Goal: Information Seeking & Learning: Learn about a topic

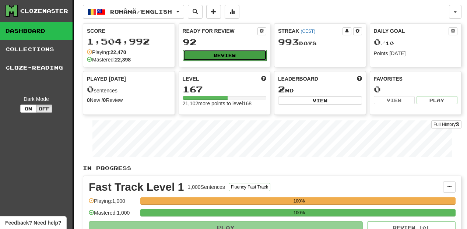
click at [236, 57] on button "Review" at bounding box center [225, 55] width 84 height 11
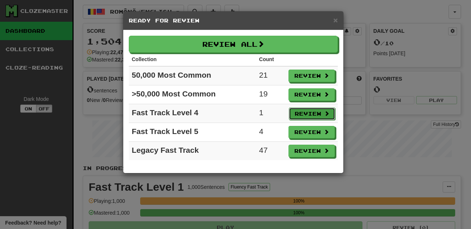
click at [312, 112] on button "Review" at bounding box center [312, 114] width 46 height 13
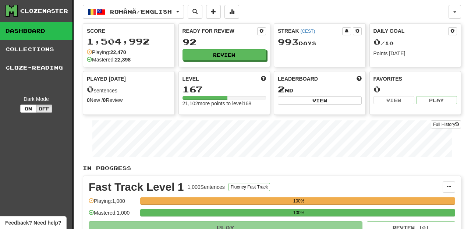
select select "********"
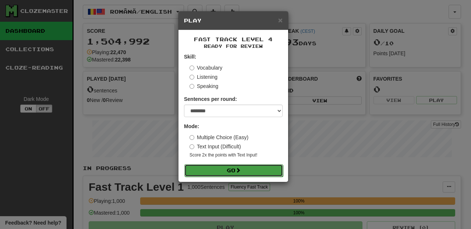
click at [225, 173] on button "Go" at bounding box center [234, 170] width 99 height 13
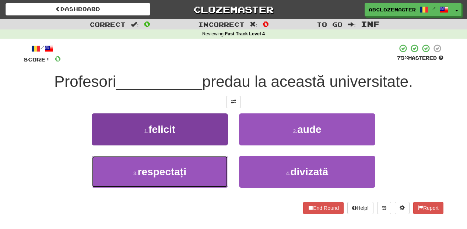
click at [208, 173] on button "3 . respectați" at bounding box center [160, 172] width 136 height 32
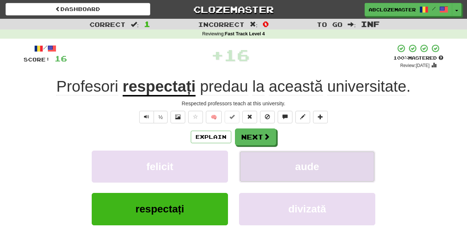
click at [277, 166] on button "aude" at bounding box center [307, 167] width 136 height 32
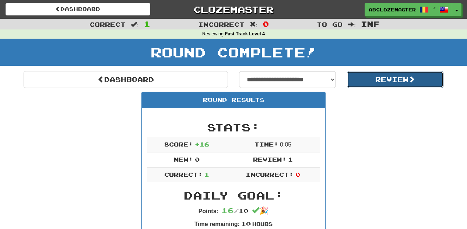
click at [389, 83] on button "Review" at bounding box center [395, 79] width 97 height 17
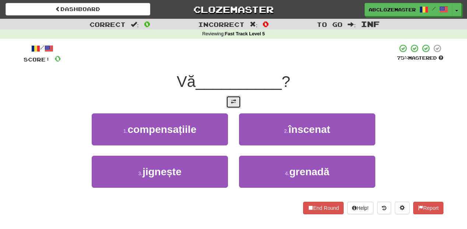
click at [237, 102] on button at bounding box center [233, 102] width 15 height 13
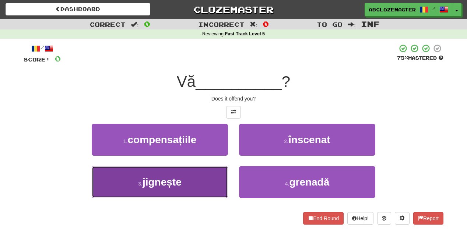
click at [207, 182] on button "3 . jignește" at bounding box center [160, 182] width 136 height 32
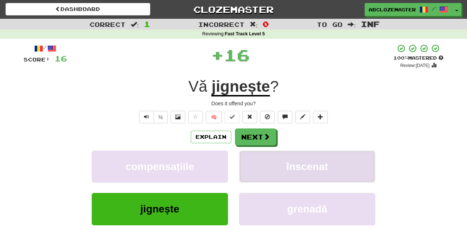
click at [299, 172] on span "înscenat" at bounding box center [307, 166] width 42 height 11
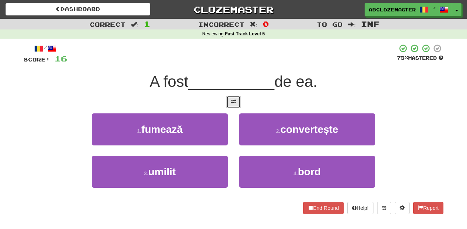
click at [234, 103] on span at bounding box center [233, 101] width 5 height 5
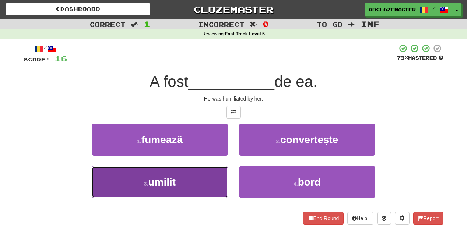
click at [203, 185] on button "3 . umilit" at bounding box center [160, 182] width 136 height 32
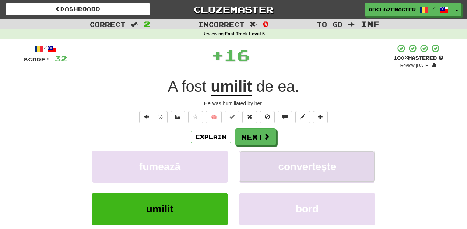
click at [270, 166] on button "convertește" at bounding box center [307, 167] width 136 height 32
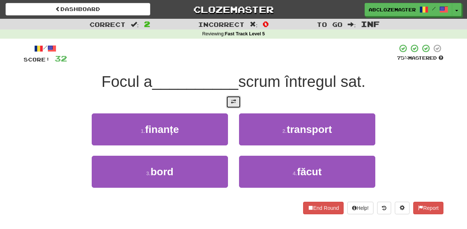
click at [238, 102] on button at bounding box center [233, 102] width 15 height 13
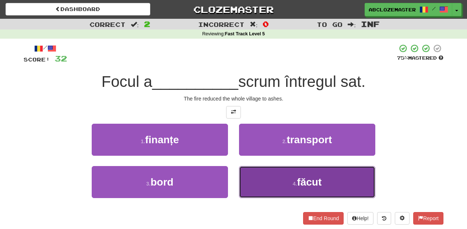
click at [286, 183] on button "4 . făcut" at bounding box center [307, 182] width 136 height 32
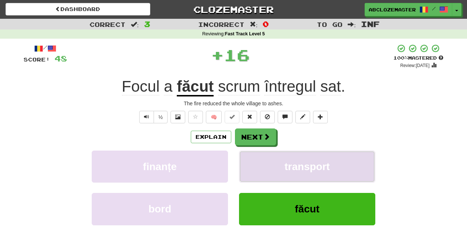
click at [288, 172] on span "transport" at bounding box center [307, 166] width 45 height 11
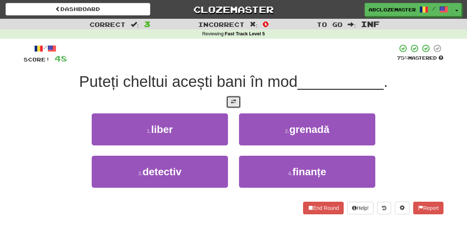
click at [236, 104] on span at bounding box center [233, 101] width 5 height 5
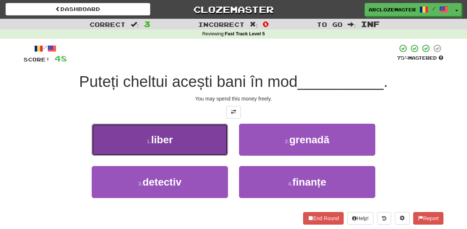
click at [219, 137] on button "1 . liber" at bounding box center [160, 140] width 136 height 32
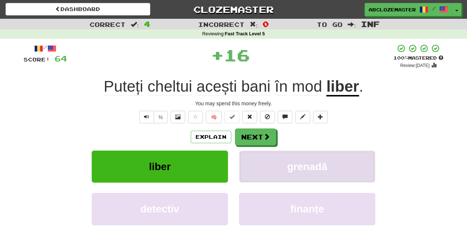
click at [277, 157] on button "grenadă" at bounding box center [307, 167] width 136 height 32
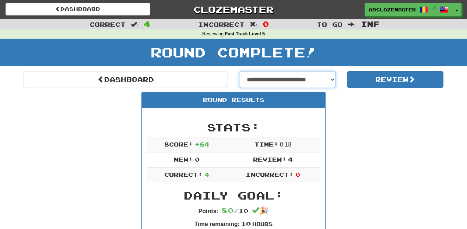
click at [331, 75] on select "**********" at bounding box center [287, 79] width 97 height 17
select select "**********"
click at [239, 72] on select "**********" at bounding box center [287, 79] width 97 height 17
select select "**********"
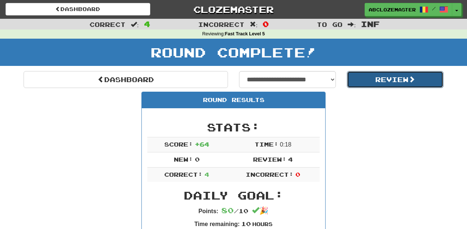
click at [369, 80] on button "Review" at bounding box center [395, 79] width 97 height 17
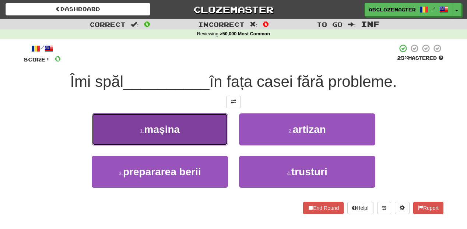
click at [217, 131] on button "1 . [GEOGRAPHIC_DATA]" at bounding box center [160, 129] width 136 height 32
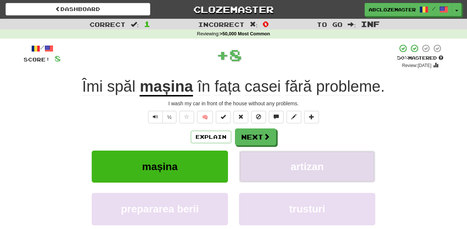
click at [296, 166] on span "artizan" at bounding box center [307, 166] width 33 height 11
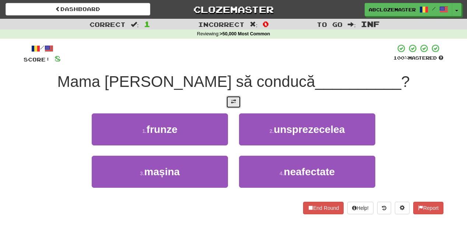
click at [236, 102] on span at bounding box center [233, 101] width 5 height 5
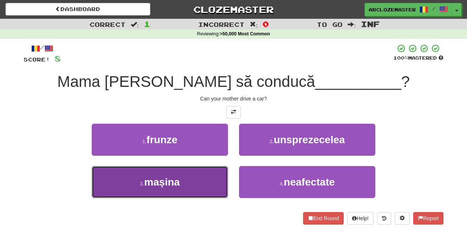
click at [206, 175] on button "3 . mașina" at bounding box center [160, 182] width 136 height 32
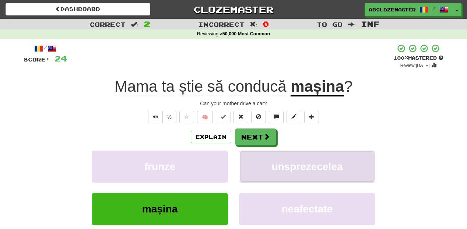
click at [302, 176] on button "unsprezecelea" at bounding box center [307, 167] width 136 height 32
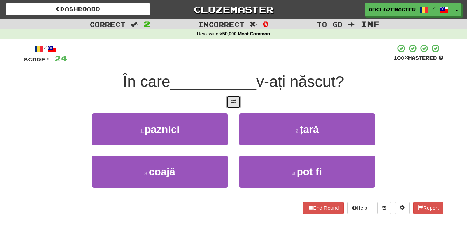
click at [233, 101] on span at bounding box center [233, 101] width 5 height 5
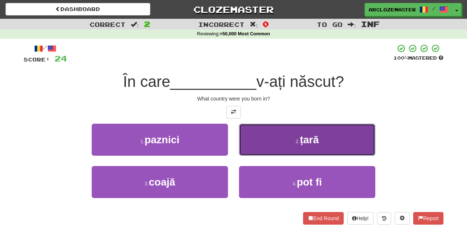
click at [269, 133] on button "2 . țară" at bounding box center [307, 140] width 136 height 32
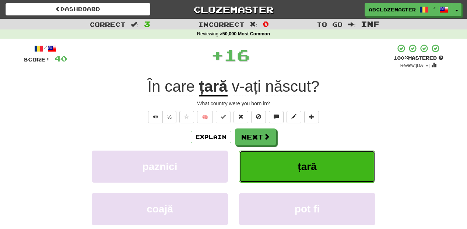
click at [292, 169] on button "țară" at bounding box center [307, 167] width 136 height 32
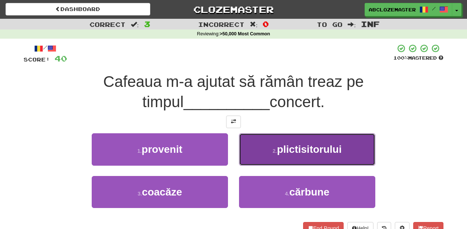
click at [273, 146] on button "2 . plictisitorului" at bounding box center [307, 149] width 136 height 32
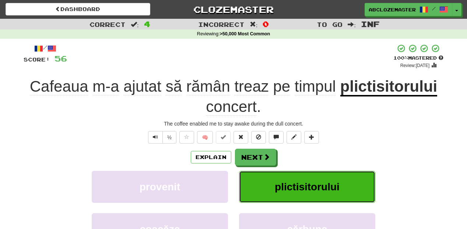
click at [316, 186] on span "plictisitorului" at bounding box center [307, 186] width 65 height 11
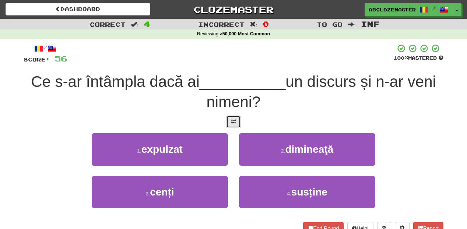
click at [237, 117] on button at bounding box center [233, 122] width 15 height 13
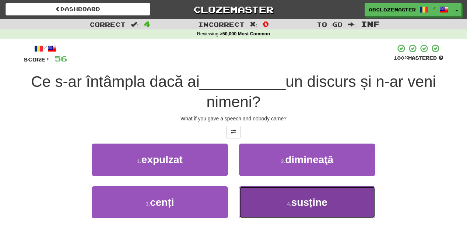
click at [265, 196] on button "4 . susține" at bounding box center [307, 202] width 136 height 32
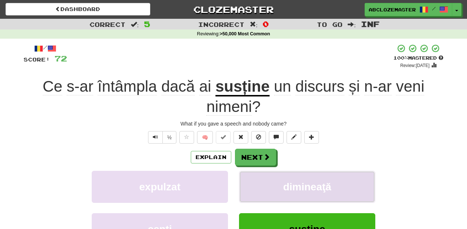
click at [290, 188] on span "dimineaţă" at bounding box center [307, 186] width 48 height 11
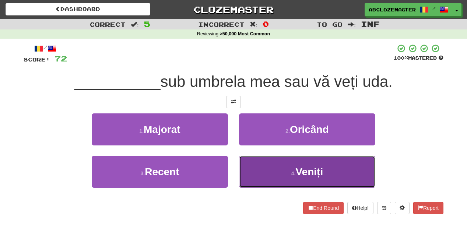
click at [280, 171] on button "4 . Veniți" at bounding box center [307, 172] width 136 height 32
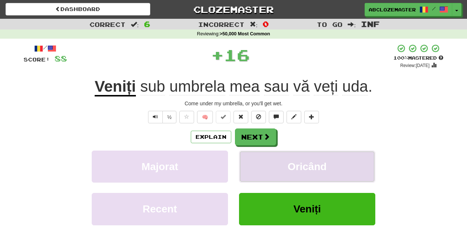
click at [285, 168] on button "Oricând" at bounding box center [307, 167] width 136 height 32
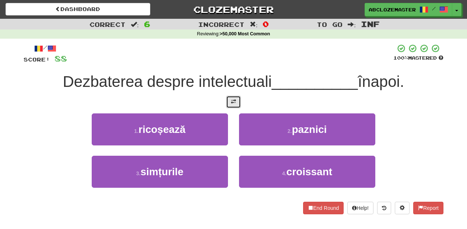
click at [231, 99] on span at bounding box center [233, 101] width 5 height 5
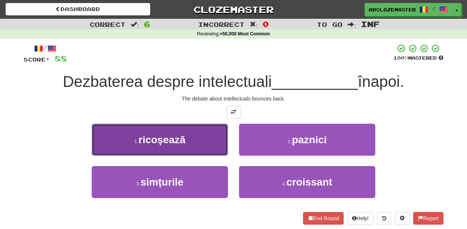
click at [200, 138] on button "1 . ricoșează" at bounding box center [160, 140] width 136 height 32
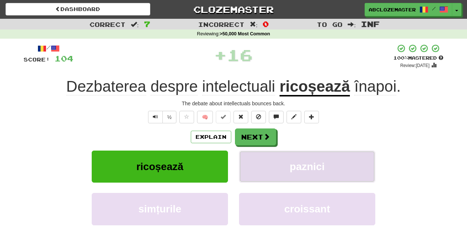
click at [310, 172] on span "paznici" at bounding box center [307, 166] width 35 height 11
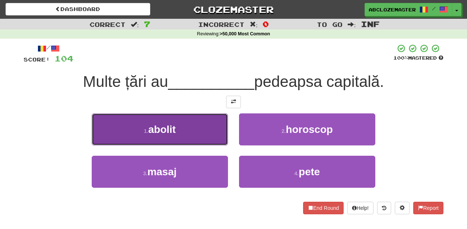
click at [207, 125] on button "1 . abolit" at bounding box center [160, 129] width 136 height 32
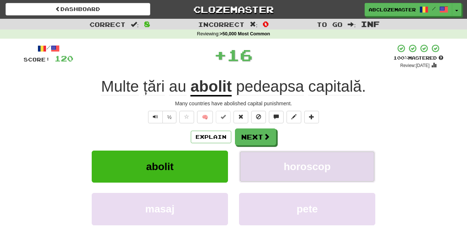
click at [327, 165] on span "horoscop" at bounding box center [307, 166] width 47 height 11
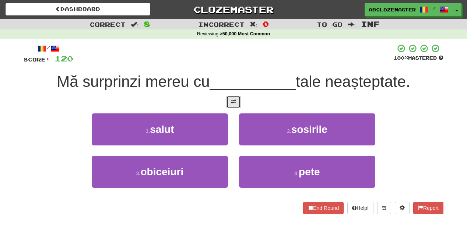
click at [232, 99] on span at bounding box center [233, 101] width 5 height 5
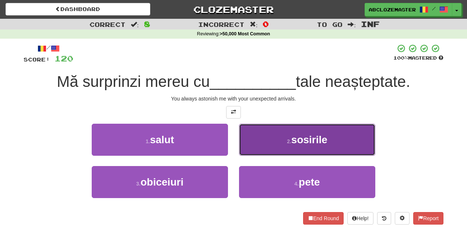
click at [285, 144] on button "2 . sosirile" at bounding box center [307, 140] width 136 height 32
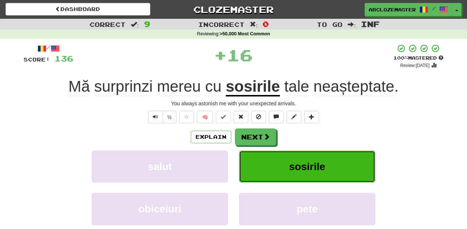
click at [290, 179] on button "sosirile" at bounding box center [307, 167] width 136 height 32
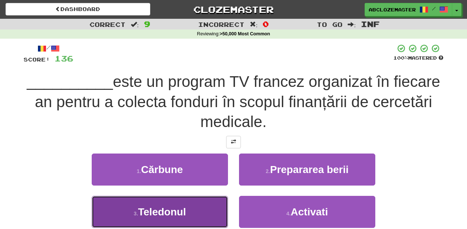
click at [212, 214] on button "3 . Teledonul" at bounding box center [160, 212] width 136 height 32
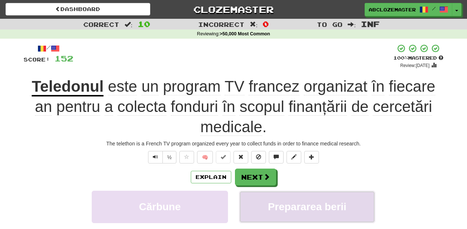
click at [312, 194] on button "Prepararea berii" at bounding box center [307, 207] width 136 height 32
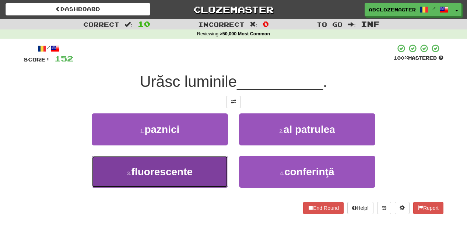
click at [206, 181] on button "3 . fluorescente" at bounding box center [160, 172] width 136 height 32
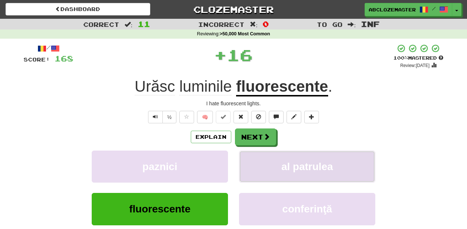
click at [278, 176] on button "al patrulea" at bounding box center [307, 167] width 136 height 32
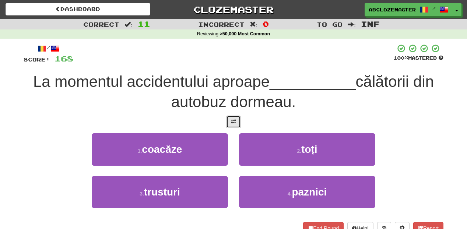
click at [232, 122] on span at bounding box center [233, 121] width 5 height 5
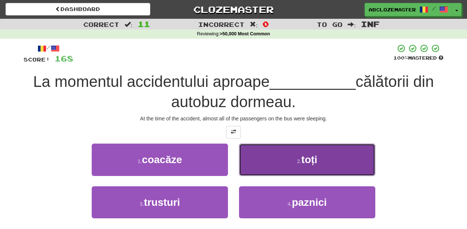
click at [258, 156] on button "2 . toți" at bounding box center [307, 160] width 136 height 32
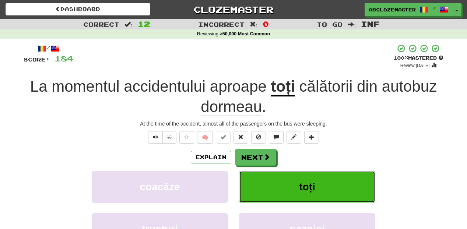
click at [350, 189] on button "toți" at bounding box center [307, 187] width 136 height 32
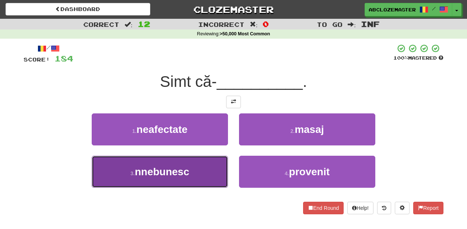
click at [214, 167] on button "3 . nnebunesc" at bounding box center [160, 172] width 136 height 32
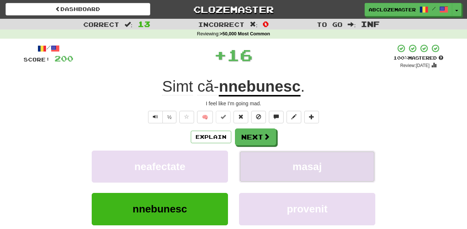
click at [289, 175] on button "masaj" at bounding box center [307, 167] width 136 height 32
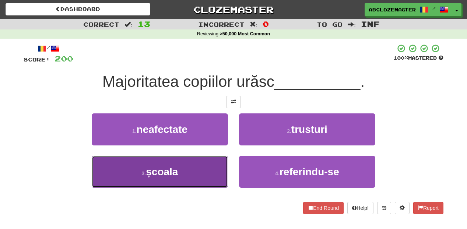
click at [199, 167] on button "3 . școala" at bounding box center [160, 172] width 136 height 32
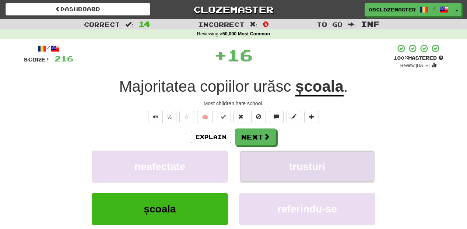
click at [273, 165] on button "trusturi" at bounding box center [307, 167] width 136 height 32
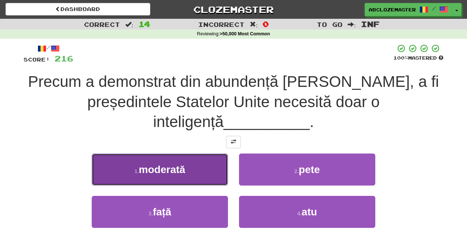
click at [215, 169] on button "1 . moderată" at bounding box center [160, 170] width 136 height 32
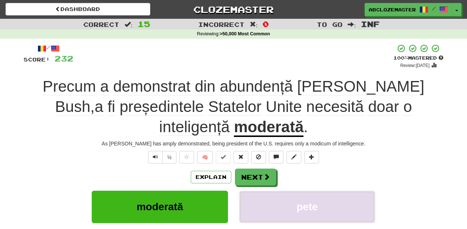
click at [295, 200] on button "pete" at bounding box center [307, 207] width 136 height 32
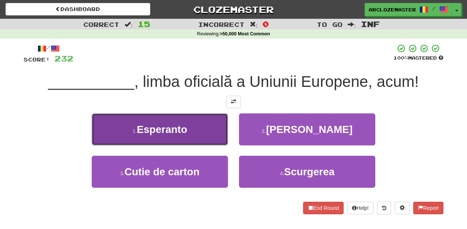
click at [210, 138] on button "1 . Esperanto" at bounding box center [160, 129] width 136 height 32
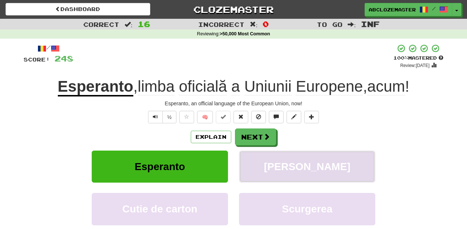
click at [307, 169] on span "Pete" at bounding box center [307, 166] width 87 height 11
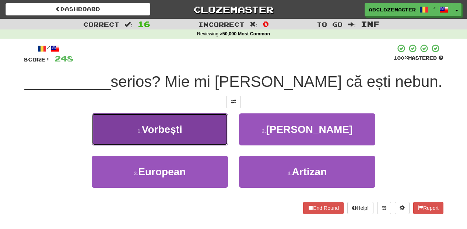
click at [201, 131] on button "1 . Vorbești" at bounding box center [160, 129] width 136 height 32
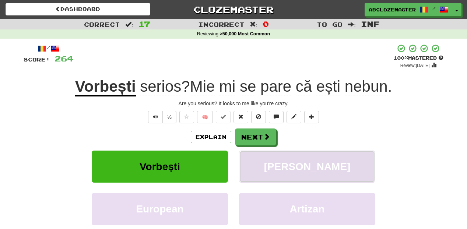
click at [283, 169] on button "Pete" at bounding box center [307, 167] width 136 height 32
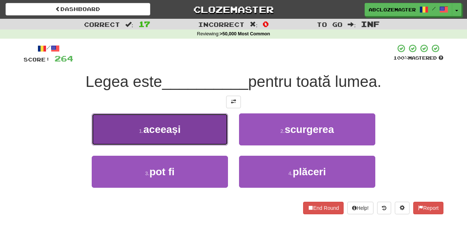
click at [213, 123] on button "1 . aceeași" at bounding box center [160, 129] width 136 height 32
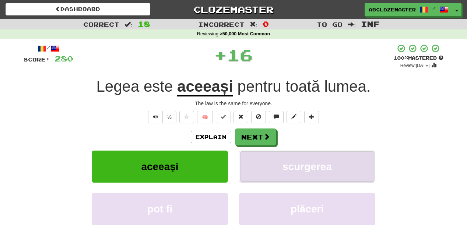
click at [321, 172] on span "scurgerea" at bounding box center [306, 166] width 49 height 11
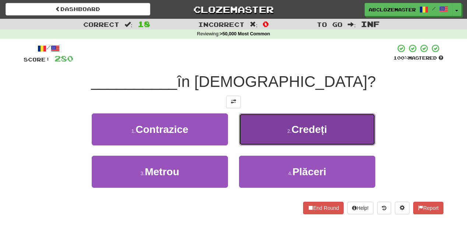
click at [280, 135] on button "2 . Credeți" at bounding box center [307, 129] width 136 height 32
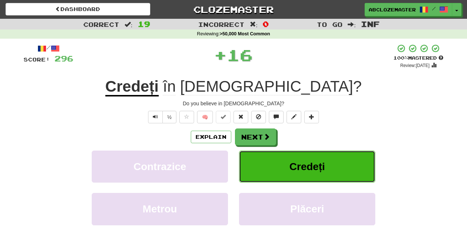
click at [292, 159] on button "Credeți" at bounding box center [307, 167] width 136 height 32
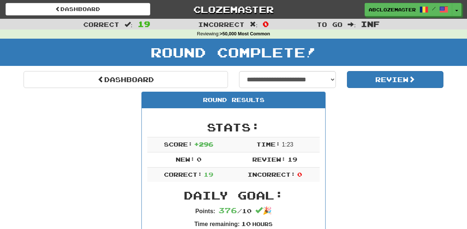
click at [328, 84] on select "**********" at bounding box center [287, 79] width 97 height 17
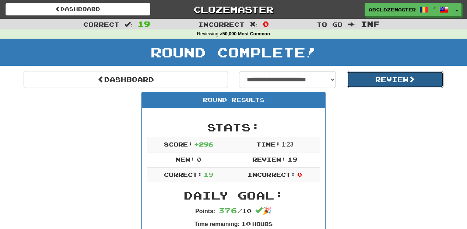
click at [365, 82] on button "Review" at bounding box center [395, 79] width 97 height 17
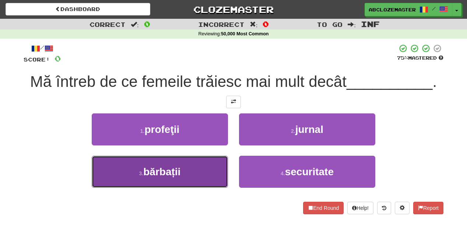
click at [186, 168] on button "3 . bărbații" at bounding box center [160, 172] width 136 height 32
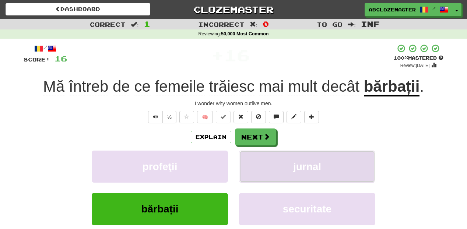
click at [305, 164] on span "jurnal" at bounding box center [307, 166] width 28 height 11
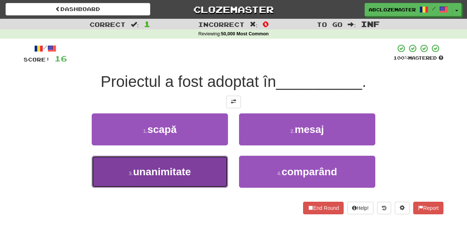
click at [193, 165] on button "3 . unanimitate" at bounding box center [160, 172] width 136 height 32
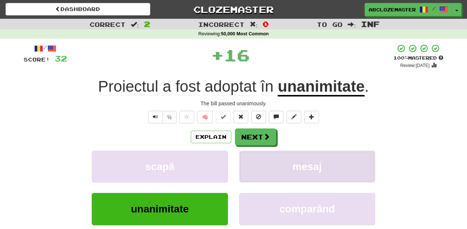
click at [273, 166] on button "mesaj" at bounding box center [307, 167] width 136 height 32
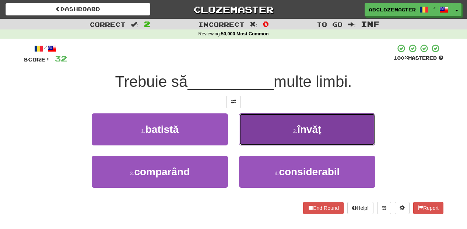
click at [259, 124] on button "2 . învăț" at bounding box center [307, 129] width 136 height 32
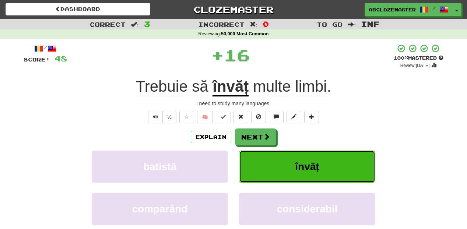
click at [272, 171] on button "învăț" at bounding box center [307, 167] width 136 height 32
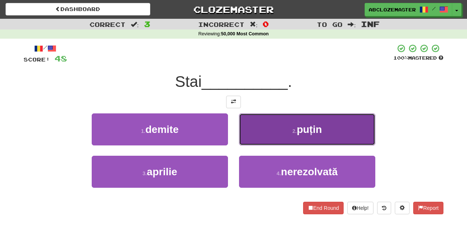
click at [281, 131] on button "2 . puțin" at bounding box center [307, 129] width 136 height 32
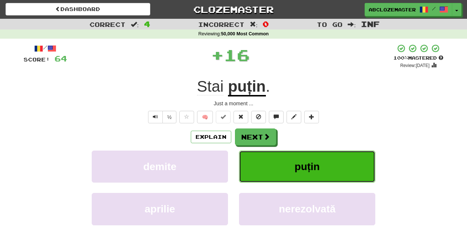
click at [275, 169] on button "puțin" at bounding box center [307, 167] width 136 height 32
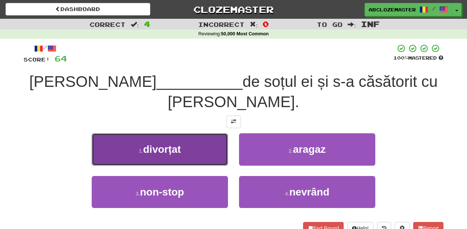
click at [211, 134] on button "1 . divorțat" at bounding box center [160, 149] width 136 height 32
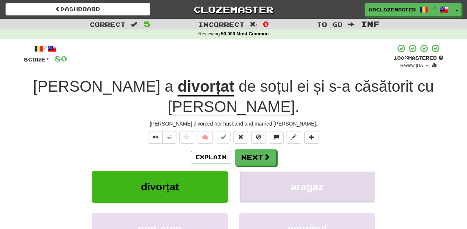
click at [335, 171] on button "aragaz" at bounding box center [307, 187] width 136 height 32
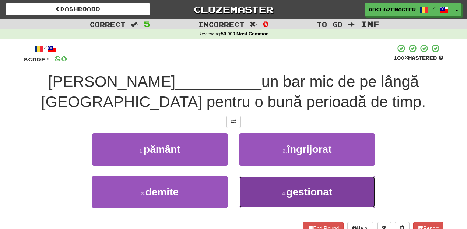
click at [283, 193] on small "4 ." at bounding box center [284, 194] width 4 height 6
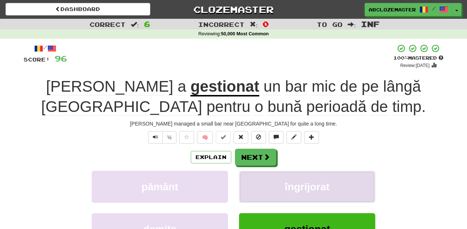
click at [296, 183] on span "îngrijorat" at bounding box center [307, 186] width 45 height 11
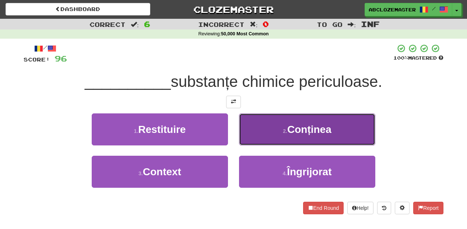
click at [249, 130] on button "2 . Conținea" at bounding box center [307, 129] width 136 height 32
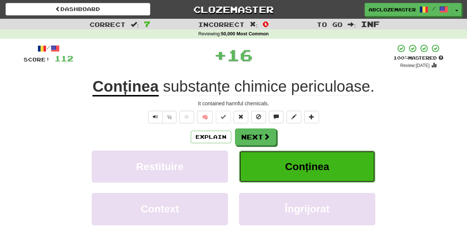
click at [290, 169] on span "Conținea" at bounding box center [307, 166] width 44 height 11
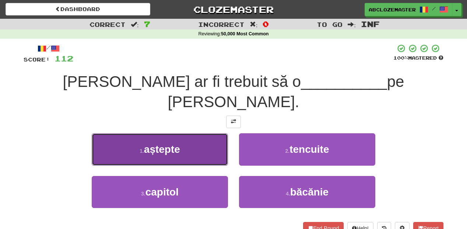
click at [205, 133] on button "1 . aștepte" at bounding box center [160, 149] width 136 height 32
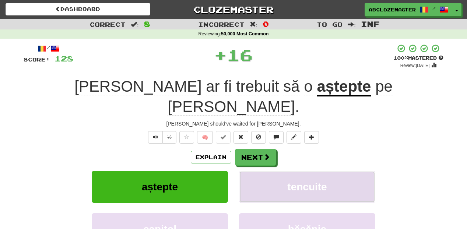
click at [290, 181] on span "tencuite" at bounding box center [306, 186] width 39 height 11
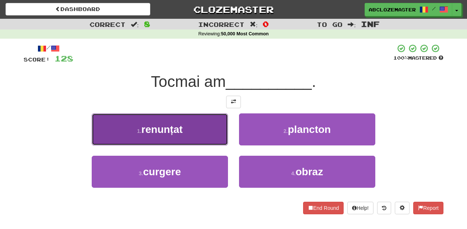
click at [212, 126] on button "1 . renunțat" at bounding box center [160, 129] width 136 height 32
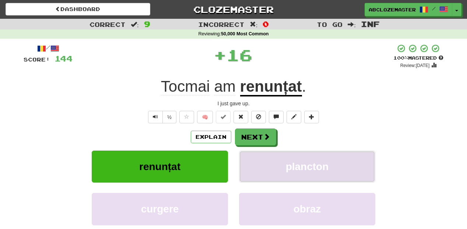
click at [277, 171] on button "plancton" at bounding box center [307, 167] width 136 height 32
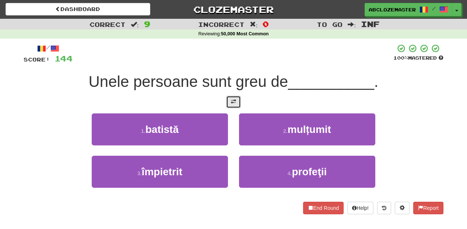
click at [231, 105] on button at bounding box center [233, 102] width 15 height 13
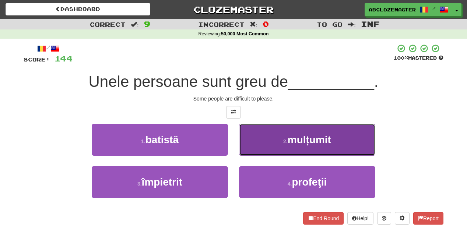
click at [255, 138] on button "2 . mulțumit" at bounding box center [307, 140] width 136 height 32
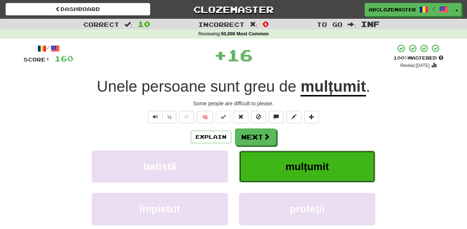
click at [274, 177] on button "mulțumit" at bounding box center [307, 167] width 136 height 32
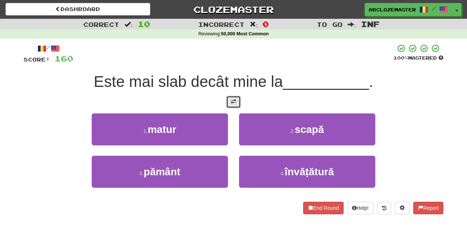
click at [231, 104] on span at bounding box center [233, 101] width 5 height 5
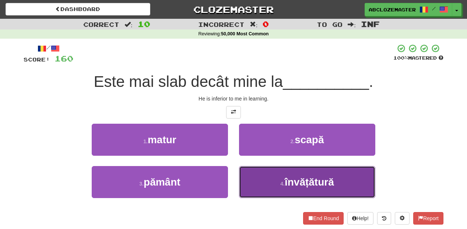
click at [264, 191] on button "4 . învățătură" at bounding box center [307, 182] width 136 height 32
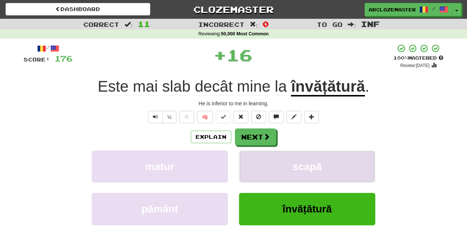
click at [267, 171] on button "scapă" at bounding box center [307, 167] width 136 height 32
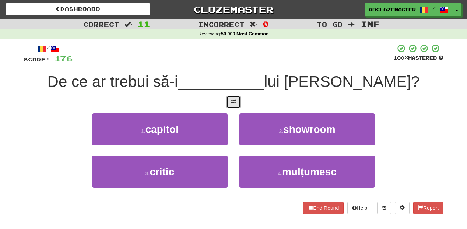
click at [235, 99] on span at bounding box center [233, 101] width 5 height 5
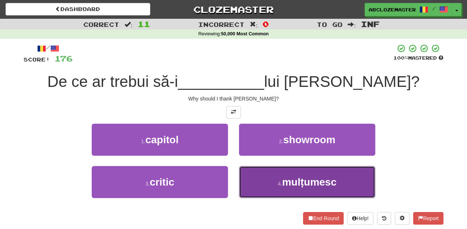
click at [270, 189] on button "4 . mulțumesc" at bounding box center [307, 182] width 136 height 32
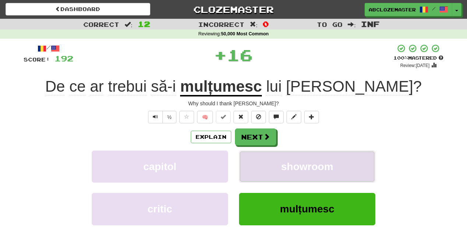
click at [276, 169] on button "showroom" at bounding box center [307, 167] width 136 height 32
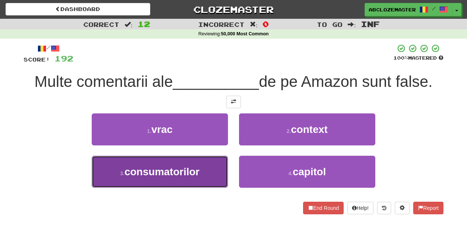
click at [207, 173] on button "3 . consumatorilor" at bounding box center [160, 172] width 136 height 32
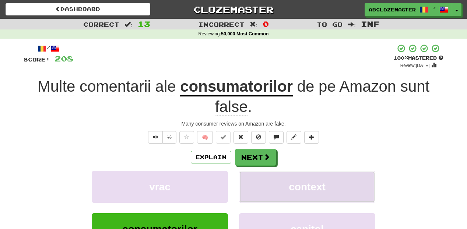
click at [299, 185] on span "context" at bounding box center [307, 186] width 37 height 11
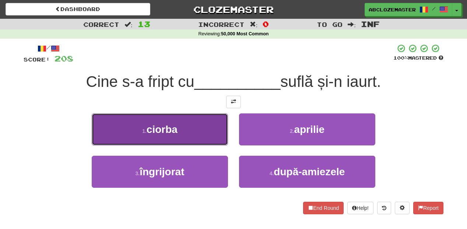
click at [206, 127] on button "1 . ciorba" at bounding box center [160, 129] width 136 height 32
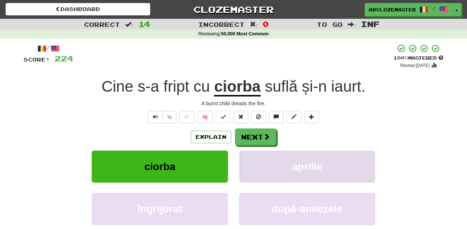
click at [299, 164] on span "aprilie" at bounding box center [307, 166] width 30 height 11
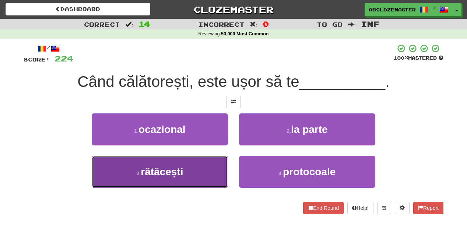
click at [194, 179] on button "3 . rătăcești" at bounding box center [160, 172] width 136 height 32
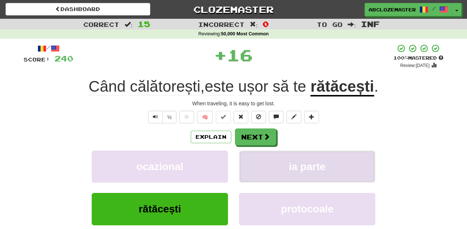
click at [282, 167] on button "ia parte" at bounding box center [307, 167] width 136 height 32
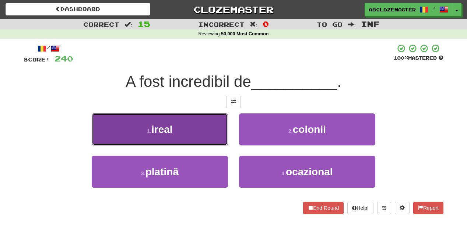
click at [200, 134] on button "1 . ireal" at bounding box center [160, 129] width 136 height 32
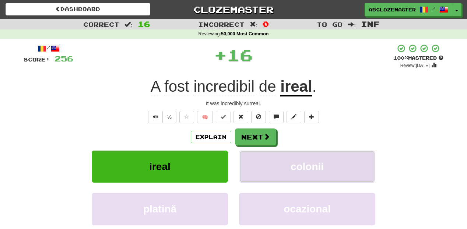
click at [286, 172] on button "colonii" at bounding box center [307, 167] width 136 height 32
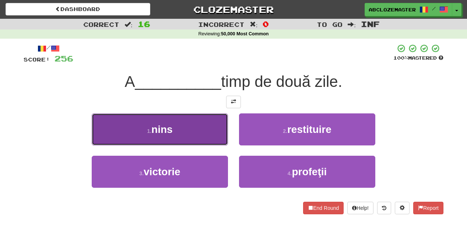
click at [211, 131] on button "1 . nins" at bounding box center [160, 129] width 136 height 32
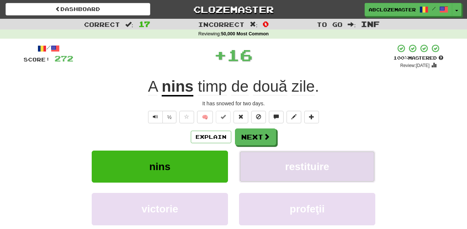
click at [296, 161] on button "restituire" at bounding box center [307, 167] width 136 height 32
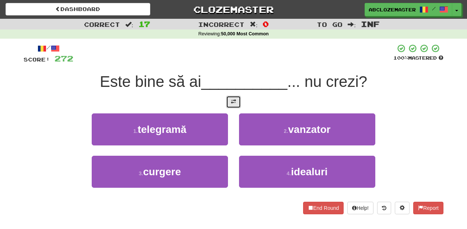
click at [231, 106] on button at bounding box center [233, 102] width 15 height 13
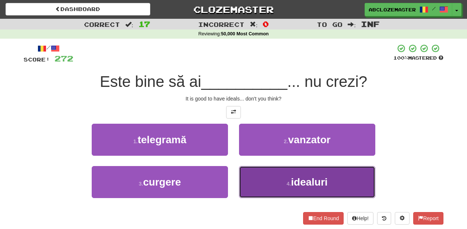
click at [289, 180] on button "4 . idealuri" at bounding box center [307, 182] width 136 height 32
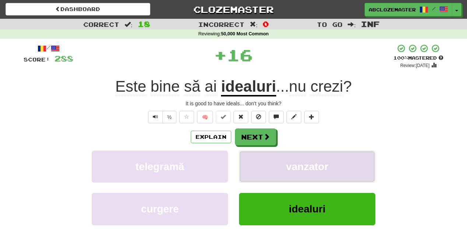
click at [290, 162] on span "vanzator" at bounding box center [307, 166] width 42 height 11
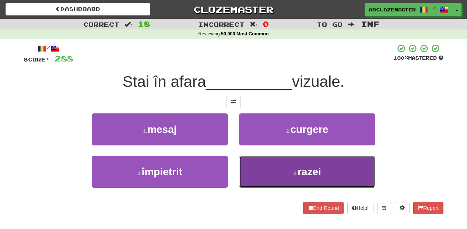
click at [281, 179] on button "4 . razei" at bounding box center [307, 172] width 136 height 32
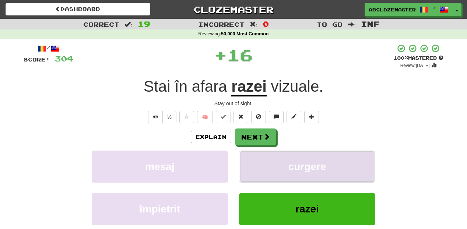
click at [294, 167] on span "curgere" at bounding box center [307, 166] width 38 height 11
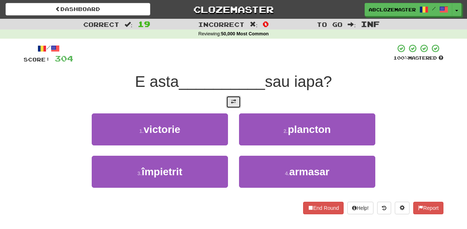
click at [234, 106] on button at bounding box center [233, 102] width 15 height 13
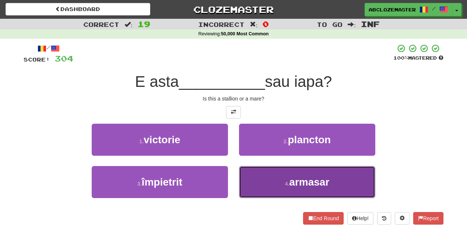
click at [286, 175] on button "4 . armasar" at bounding box center [307, 182] width 136 height 32
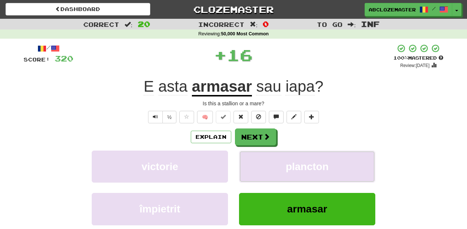
click at [286, 175] on button "plancton" at bounding box center [307, 167] width 136 height 32
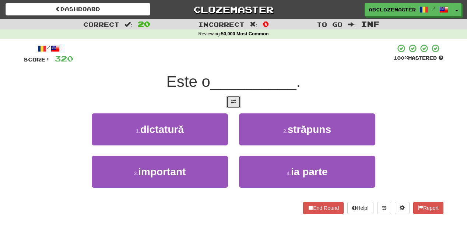
click at [233, 104] on span at bounding box center [233, 101] width 5 height 5
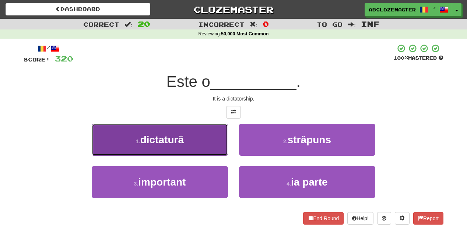
click at [212, 136] on button "1 . dictatură" at bounding box center [160, 140] width 136 height 32
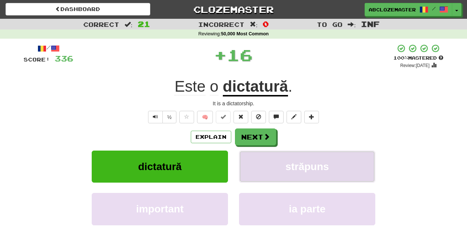
click at [309, 176] on button "străpuns" at bounding box center [307, 167] width 136 height 32
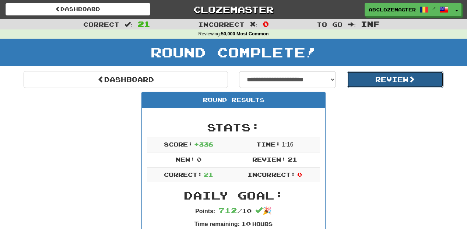
click at [413, 77] on span at bounding box center [411, 79] width 7 height 7
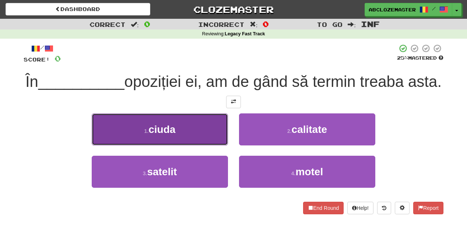
click at [210, 145] on button "1 . ciuda" at bounding box center [160, 129] width 136 height 32
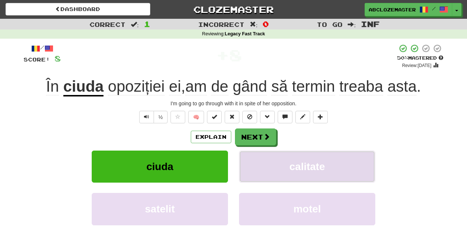
click at [302, 165] on span "calitate" at bounding box center [307, 166] width 36 height 11
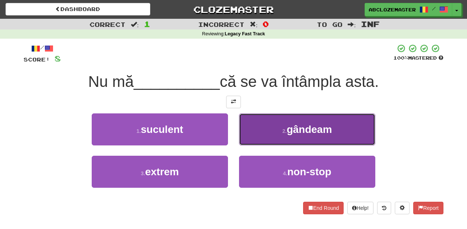
click at [282, 126] on button "2 . gândeam" at bounding box center [307, 129] width 136 height 32
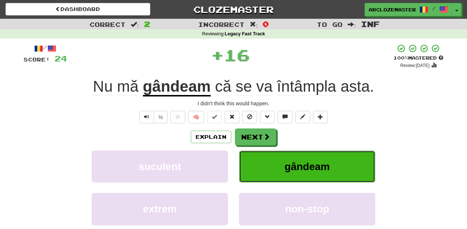
click at [282, 167] on button "gândeam" at bounding box center [307, 167] width 136 height 32
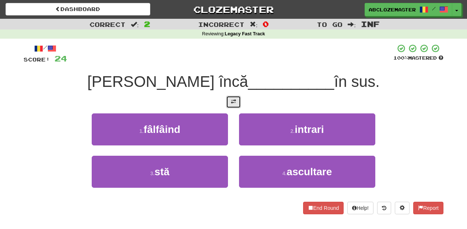
click at [233, 100] on span at bounding box center [233, 101] width 5 height 5
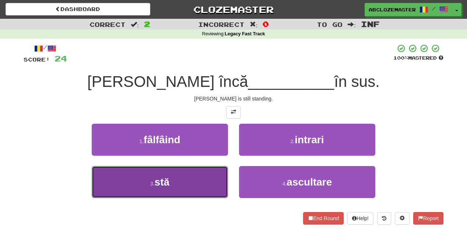
click at [205, 180] on button "3 . stă" at bounding box center [160, 182] width 136 height 32
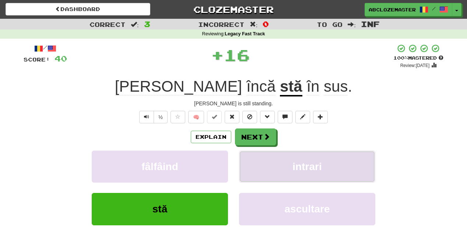
click at [276, 176] on button "intrari" at bounding box center [307, 167] width 136 height 32
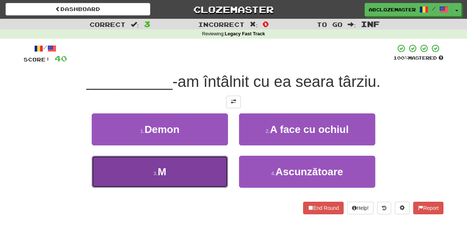
click at [193, 184] on button "3 . M" at bounding box center [160, 172] width 136 height 32
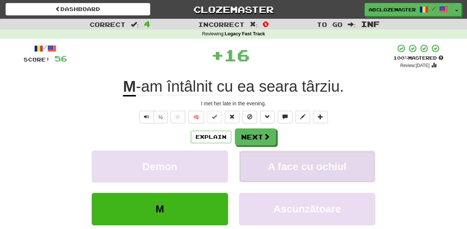
click at [310, 168] on span "A face cu ochiul" at bounding box center [307, 166] width 79 height 11
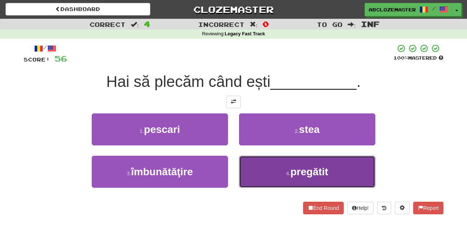
click at [258, 171] on button "4 . pregătit" at bounding box center [307, 172] width 136 height 32
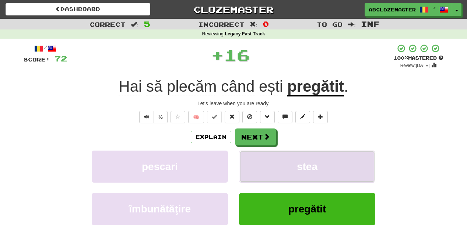
click at [272, 163] on button "stea" at bounding box center [307, 167] width 136 height 32
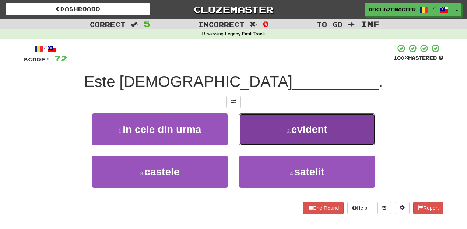
click at [264, 123] on button "2 . evident" at bounding box center [307, 129] width 136 height 32
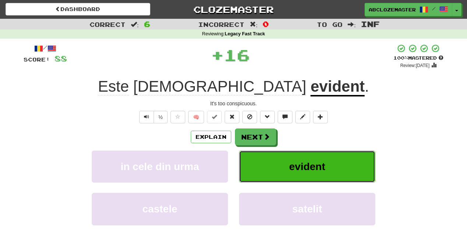
click at [277, 168] on button "evident" at bounding box center [307, 167] width 136 height 32
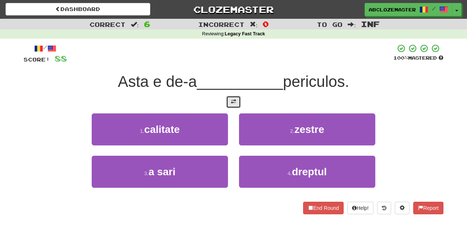
click at [233, 99] on span at bounding box center [233, 101] width 5 height 5
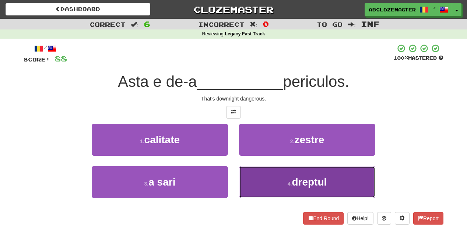
click at [277, 185] on button "4 . dreptul" at bounding box center [307, 182] width 136 height 32
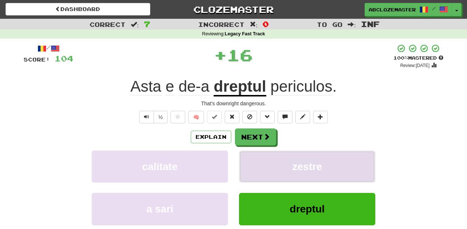
click at [281, 179] on button "zestre" at bounding box center [307, 167] width 136 height 32
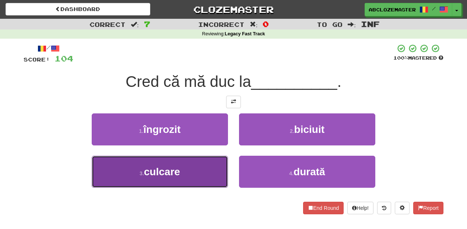
click at [218, 174] on button "3 . culcare" at bounding box center [160, 172] width 136 height 32
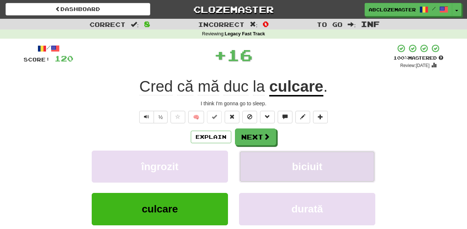
click at [266, 169] on button "biciuit" at bounding box center [307, 167] width 136 height 32
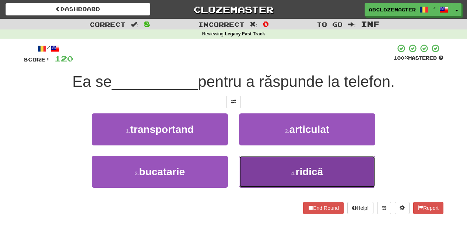
click at [261, 166] on button "4 . ridică" at bounding box center [307, 172] width 136 height 32
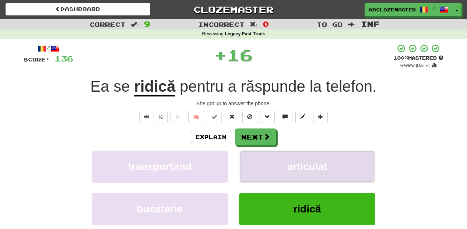
click at [270, 164] on button "articulat" at bounding box center [307, 167] width 136 height 32
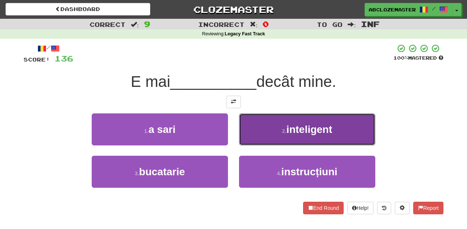
click at [276, 126] on button "2 . inteligent" at bounding box center [307, 129] width 136 height 32
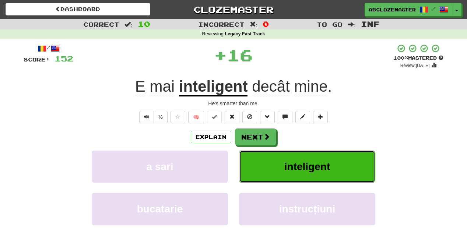
click at [265, 175] on button "inteligent" at bounding box center [307, 167] width 136 height 32
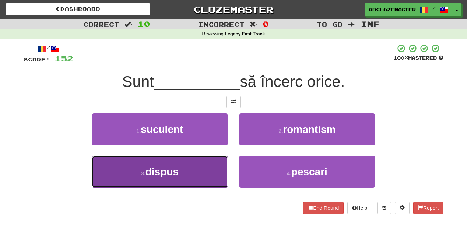
click at [197, 173] on button "3 . dispus" at bounding box center [160, 172] width 136 height 32
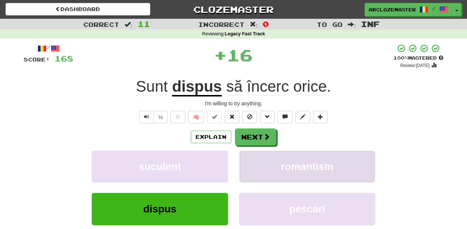
click at [294, 169] on span "romantism" at bounding box center [307, 166] width 53 height 11
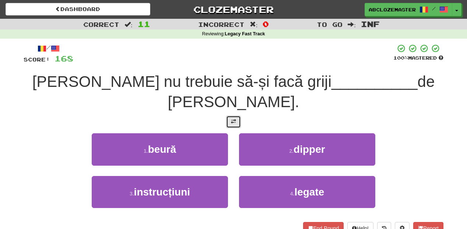
click at [236, 119] on span at bounding box center [233, 121] width 5 height 5
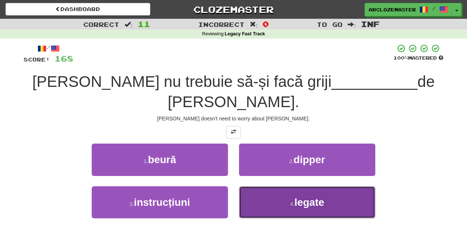
click at [305, 189] on button "4 . legate" at bounding box center [307, 202] width 136 height 32
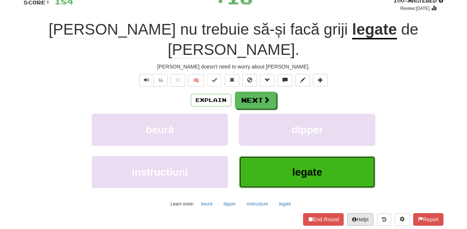
scroll to position [59, 0]
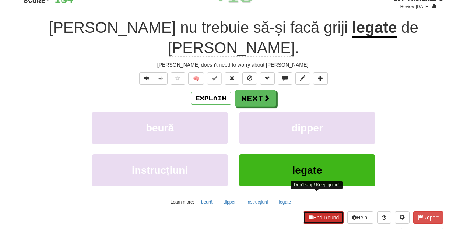
click at [319, 211] on button "End Round" at bounding box center [323, 217] width 41 height 13
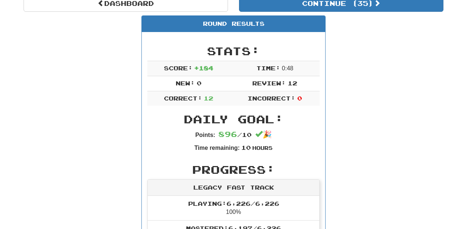
scroll to position [0, 0]
